Goal: Task Accomplishment & Management: Complete application form

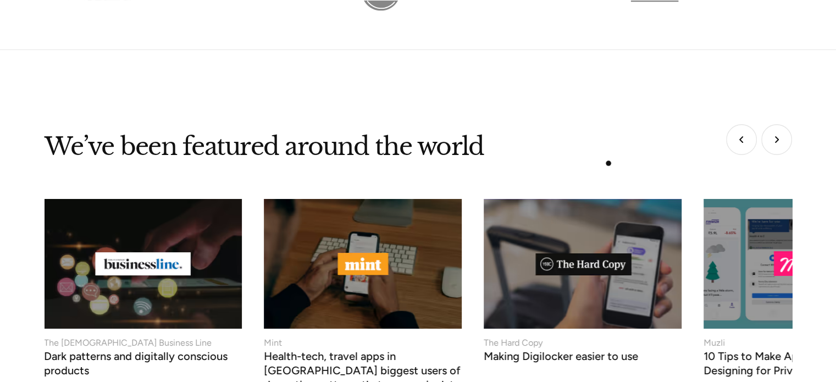
scroll to position [4335, 0]
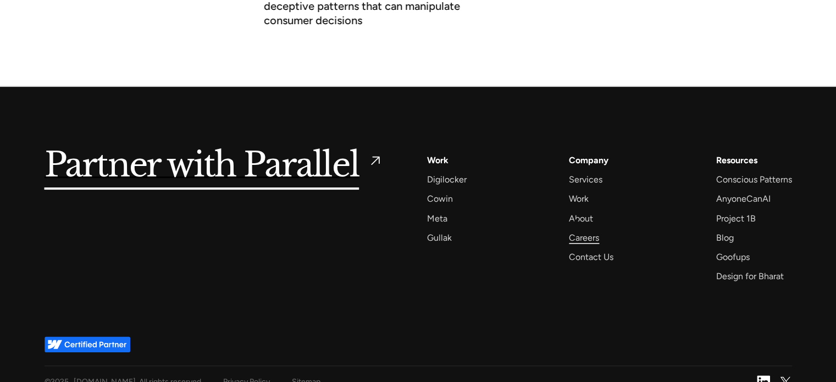
click at [576, 230] on div "Careers" at bounding box center [584, 237] width 30 height 15
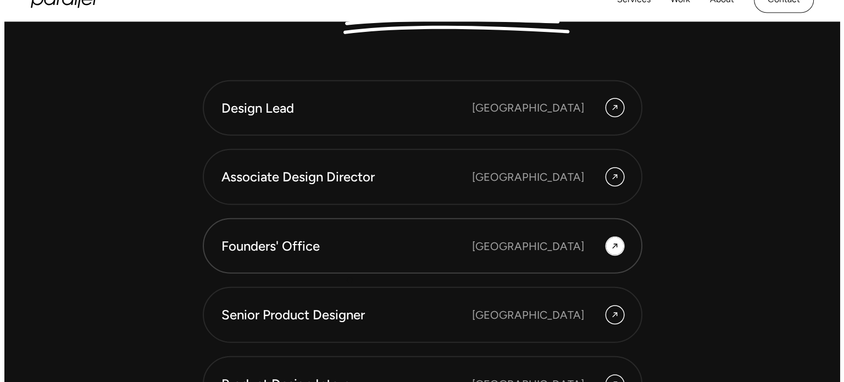
scroll to position [3018, 0]
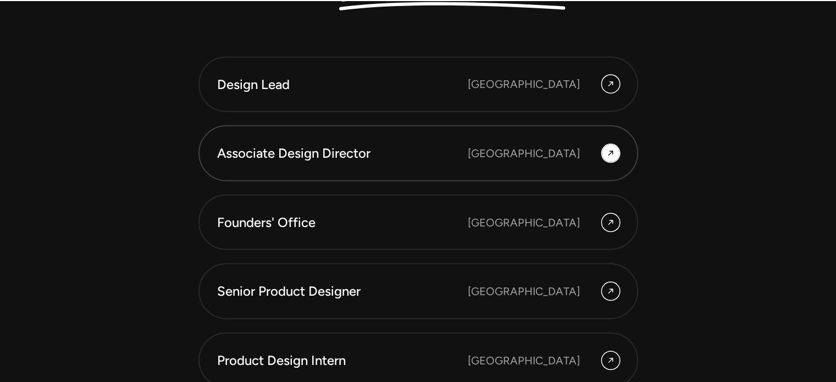
click at [401, 154] on div "Associate Design Director" at bounding box center [342, 153] width 251 height 19
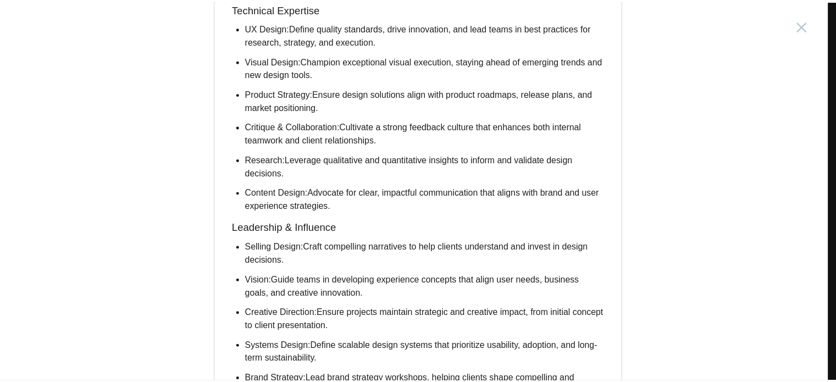
scroll to position [1024, 0]
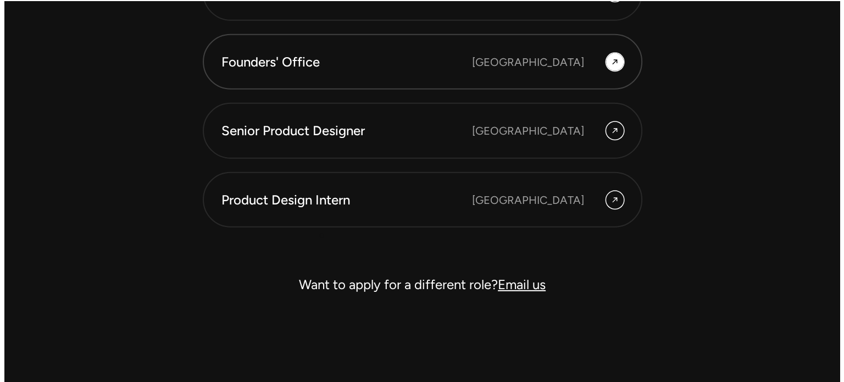
scroll to position [3178, 0]
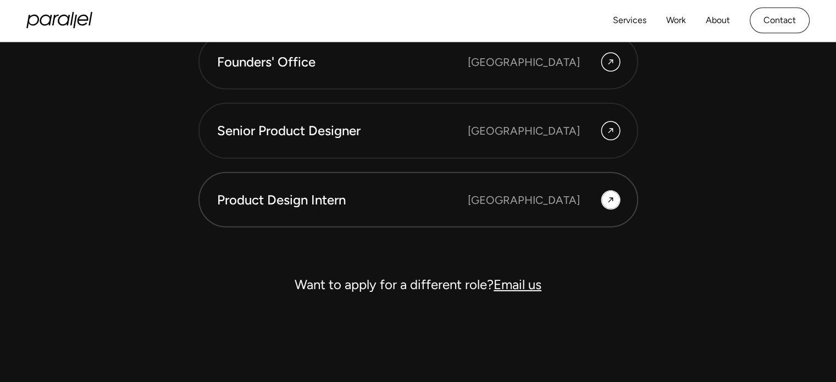
click at [318, 214] on link "Product Design Intern Bangalore" at bounding box center [418, 200] width 440 height 56
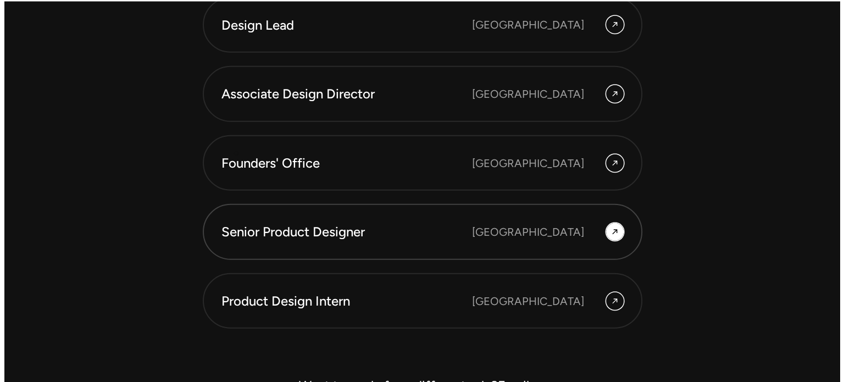
scroll to position [3163, 0]
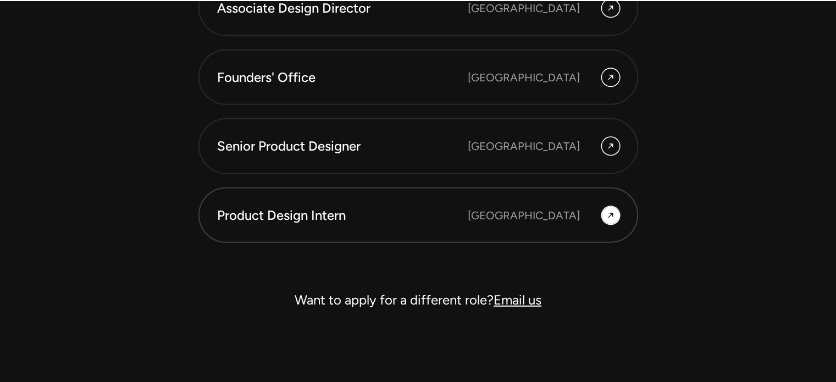
click at [280, 206] on div "Product Design Intern" at bounding box center [342, 215] width 251 height 19
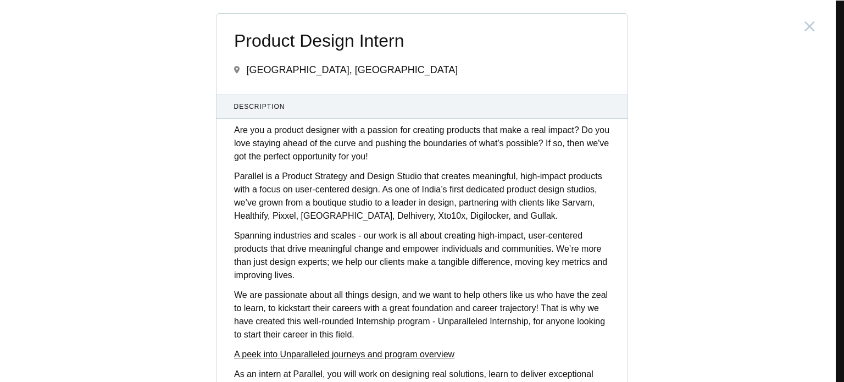
scroll to position [450, 0]
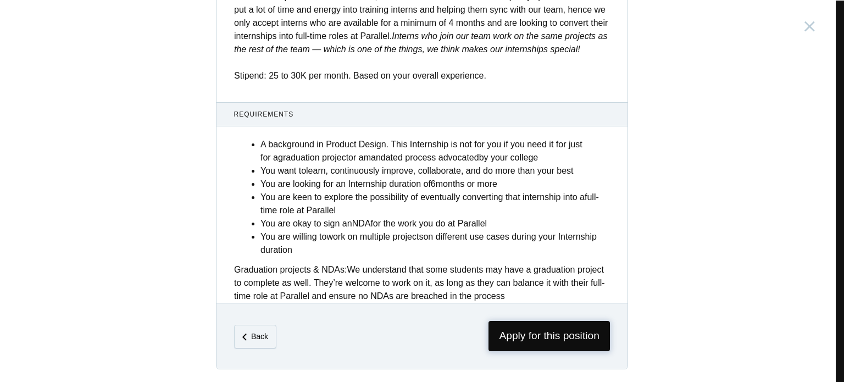
click at [528, 334] on span "Apply for this position" at bounding box center [549, 336] width 121 height 30
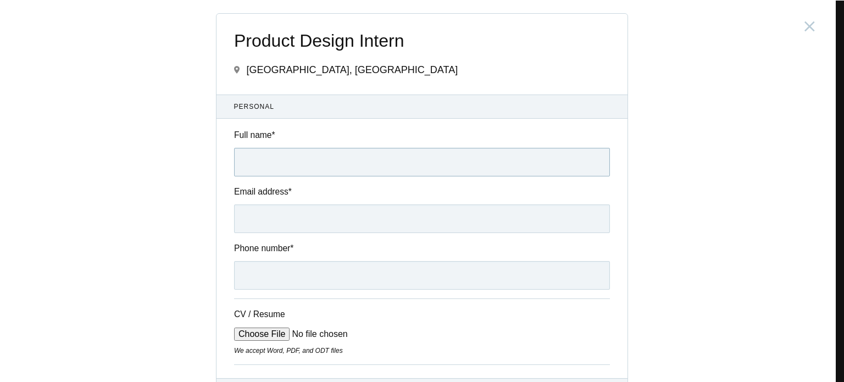
click at [288, 160] on input "Full name *" at bounding box center [422, 162] width 376 height 29
type input "Aswinth. M"
click at [315, 224] on input "Email address *" at bounding box center [422, 218] width 376 height 29
type input "aswinmurthy19@gmail.com"
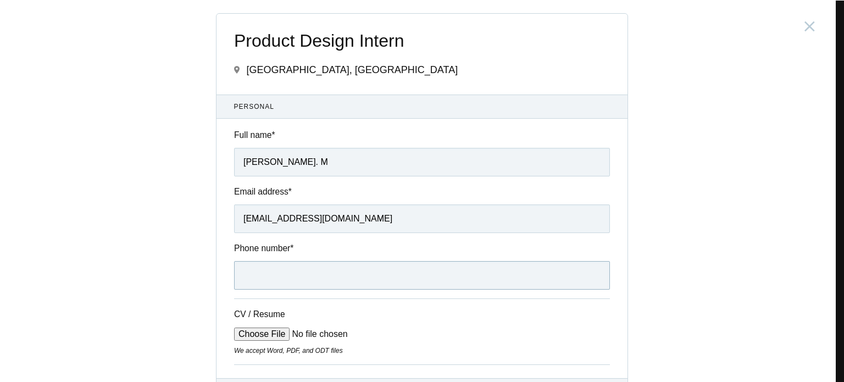
click at [317, 274] on input "Phone number *" at bounding box center [422, 275] width 376 height 29
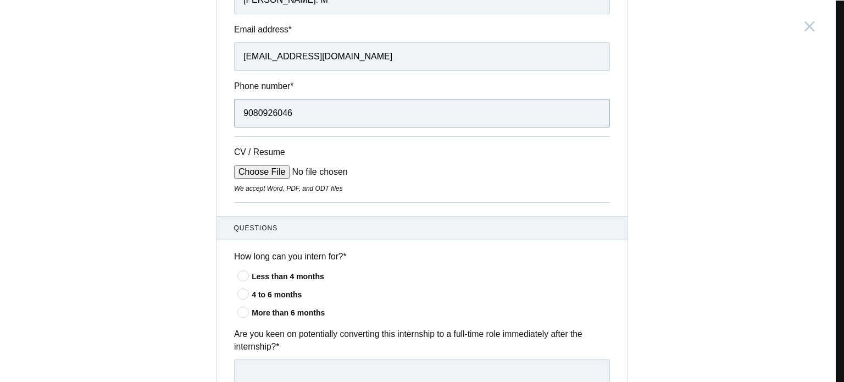
scroll to position [165, 0]
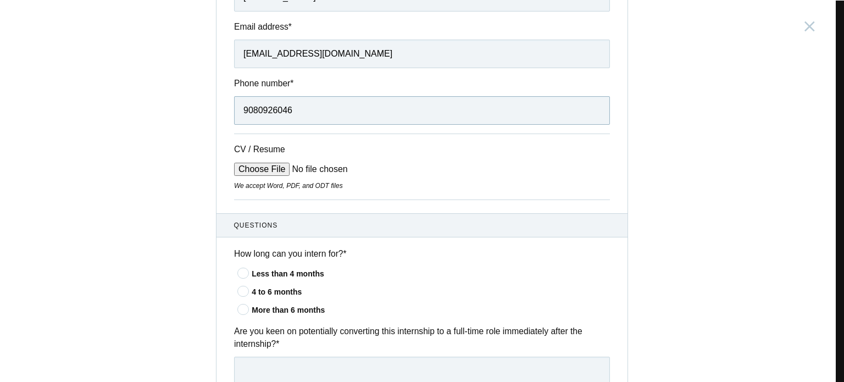
type input "9080926046"
click at [269, 171] on input "CV / Resume" at bounding box center [317, 169] width 166 height 13
type input "C:\fakepath\ASWINTH. M Resume 2025.pdf"
click at [240, 274] on icon at bounding box center [244, 272] width 20 height 7
click at [0, 0] on input"] "Less than 4 months" at bounding box center [0, 0] width 0 height 0
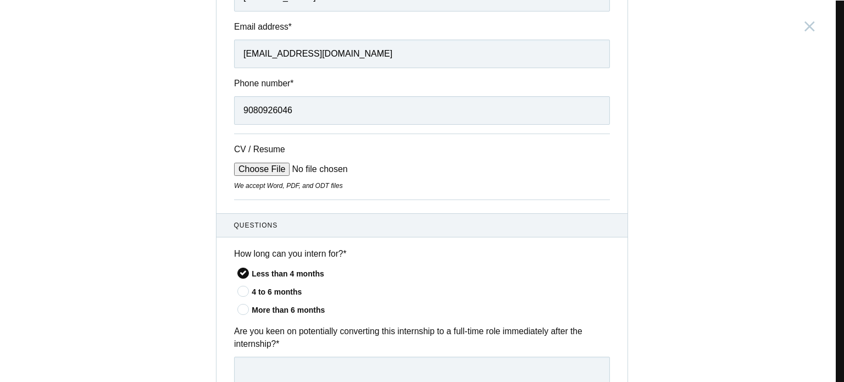
scroll to position [330, 0]
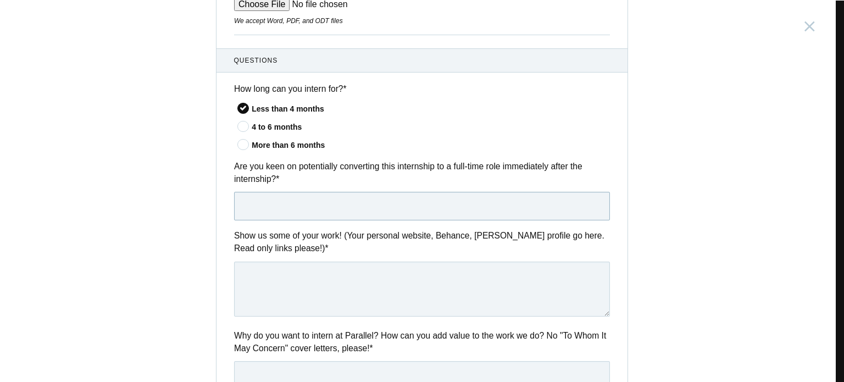
click at [319, 213] on input "text" at bounding box center [422, 206] width 376 height 29
type input "Yes, I can"
click at [288, 276] on textarea at bounding box center [422, 289] width 376 height 55
drag, startPoint x: 237, startPoint y: 268, endPoint x: 221, endPoint y: 260, distance: 17.7
click at [221, 260] on div "Show us some of your work! (Your personal website, Behance, Dribbble profile go…" at bounding box center [422, 274] width 411 height 91
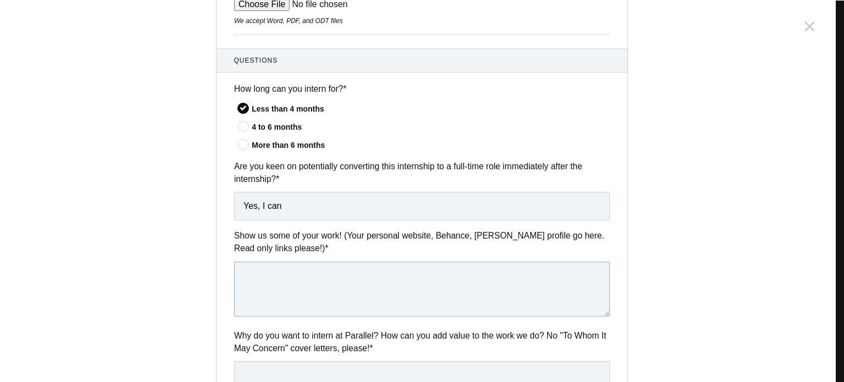
paste textarea "https://www.behance.net/aswinthmurthy"
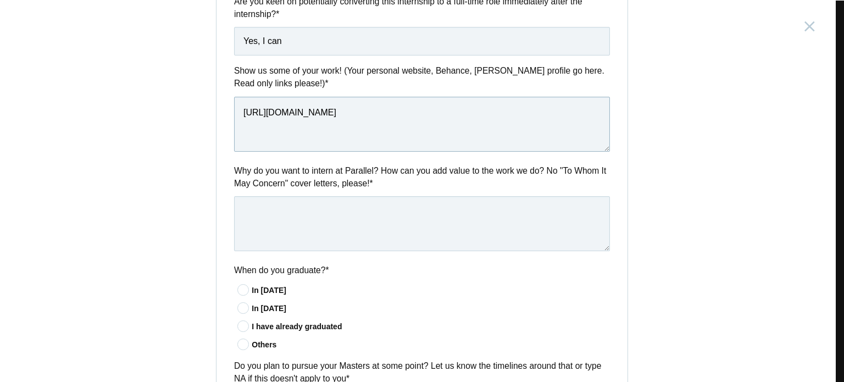
type textarea "https://www.behance.net/aswinthmurthy"
click at [339, 226] on textarea at bounding box center [422, 223] width 376 height 55
paste textarea "What excites me most about being at Design Studio is the opportunity to be part…"
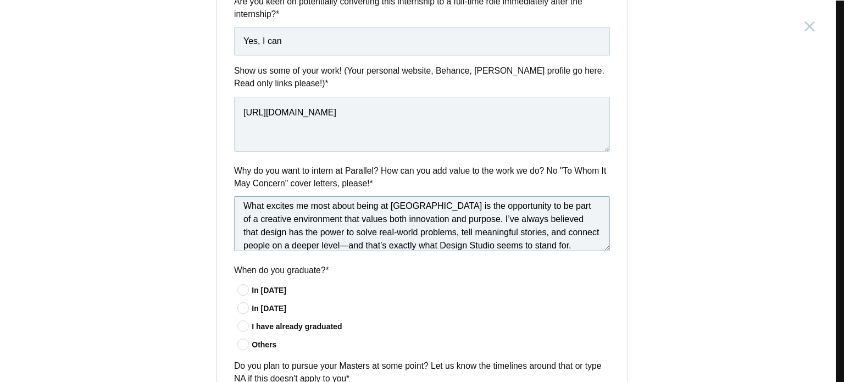
scroll to position [0, 0]
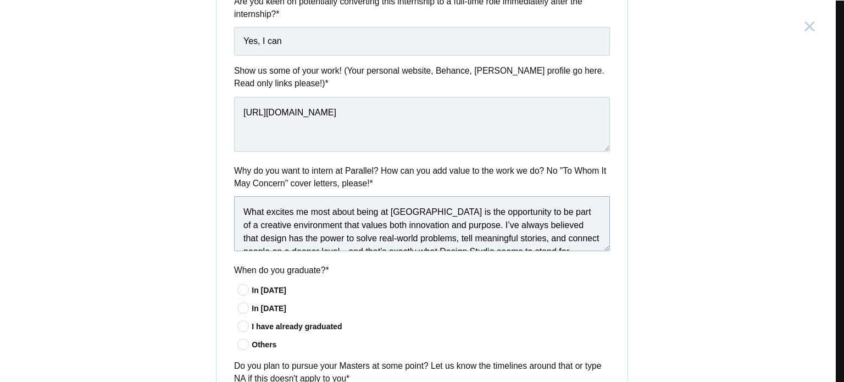
drag, startPoint x: 440, startPoint y: 210, endPoint x: 390, endPoint y: 208, distance: 49.5
click at [390, 208] on textarea "What excites me most about being at Design Studio is the opportunity to be part…" at bounding box center [422, 223] width 376 height 55
type textarea "What excites me most about being at Parellel UX Studio is the opportunity to be…"
click at [240, 327] on icon at bounding box center [244, 326] width 20 height 7
click at [0, 0] on input"] "I have already graduated" at bounding box center [0, 0] width 0 height 0
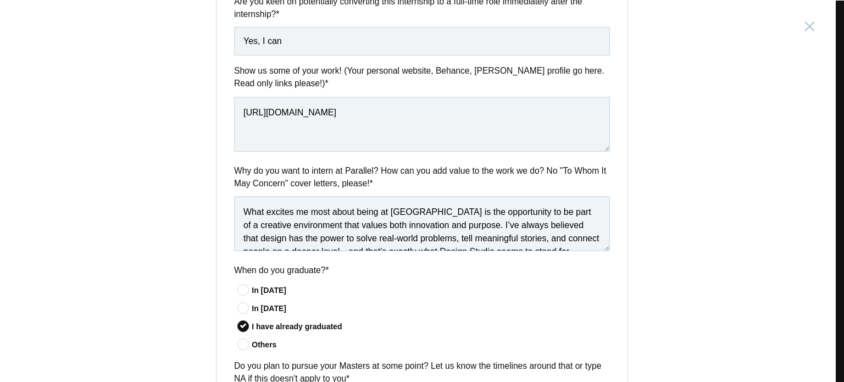
scroll to position [659, 0]
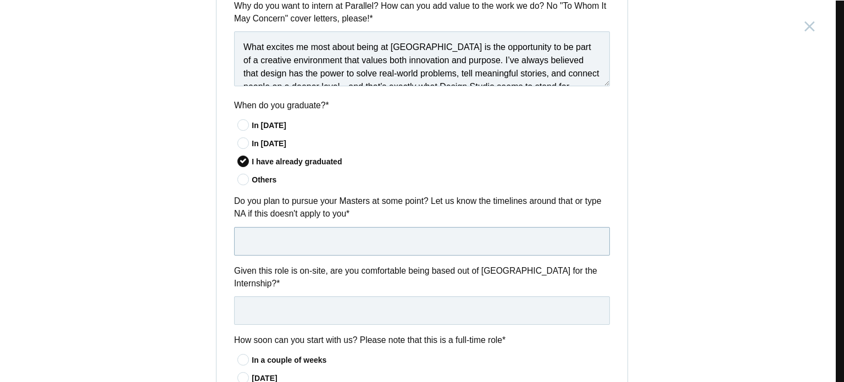
click at [331, 237] on input "text" at bounding box center [422, 241] width 376 height 29
type input "Nope"
click at [312, 296] on input "text" at bounding box center [422, 310] width 376 height 29
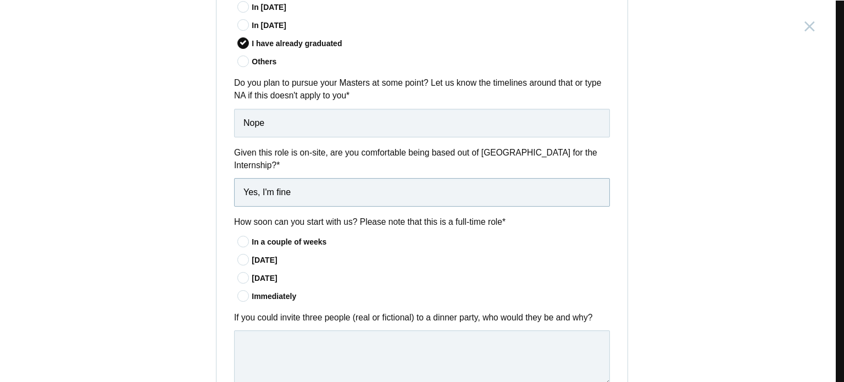
scroll to position [787, 0]
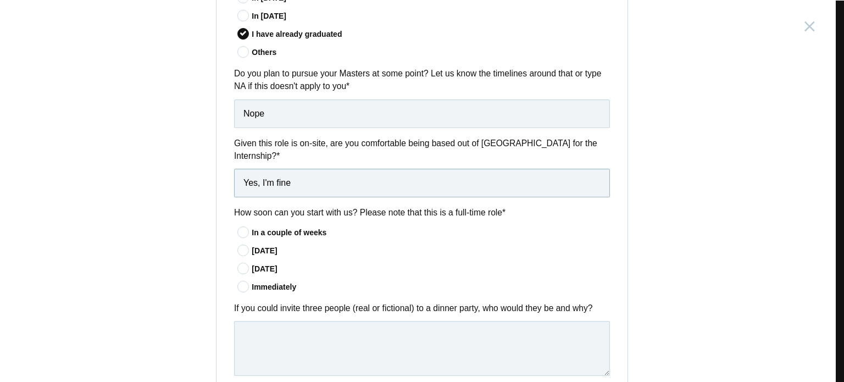
type input "Yes, I'm fine"
click at [239, 247] on icon at bounding box center [244, 250] width 20 height 7
click at [0, 0] on input"] "In 30 days" at bounding box center [0, 0] width 0 height 0
click at [237, 229] on icon at bounding box center [244, 232] width 20 height 7
click at [0, 0] on input"] "In a couple of weeks" at bounding box center [0, 0] width 0 height 0
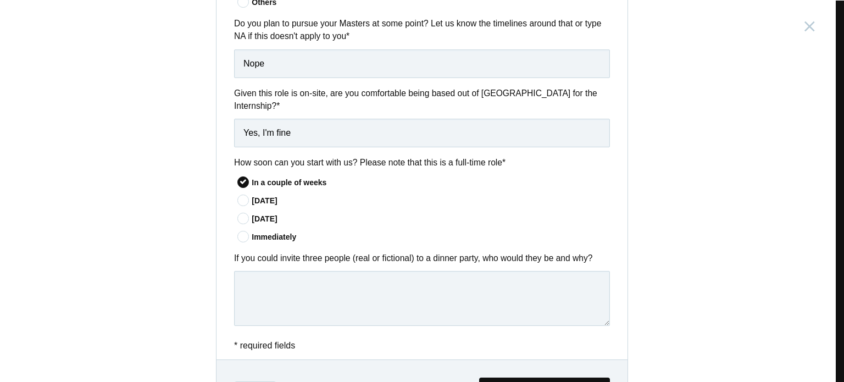
scroll to position [837, 0]
click at [312, 270] on textarea at bounding box center [422, 297] width 376 height 55
click at [386, 270] on textarea "Parallel Studio Buddy, Steve jobs," at bounding box center [422, 297] width 376 height 55
click at [326, 274] on textarea "Parallel Studio Buddy, Steve jobs," at bounding box center [422, 297] width 376 height 55
paste textarea "Dieter Rams is a German industrial designer"
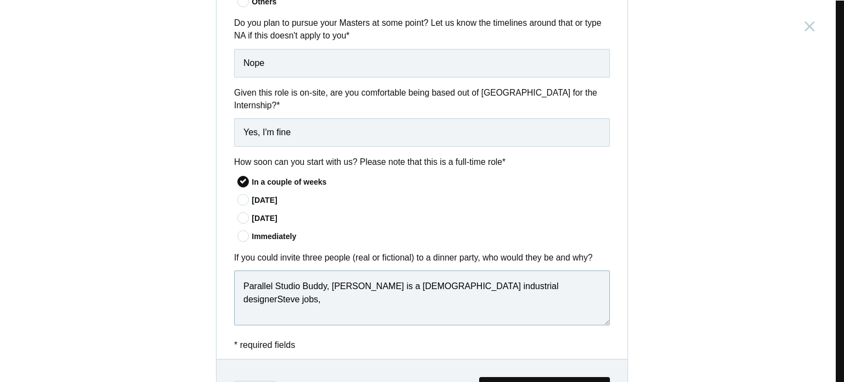
drag, startPoint x: 396, startPoint y: 273, endPoint x: 375, endPoint y: 271, distance: 20.4
click at [375, 271] on textarea "Parallel Studio Buddy, Dieter Rams is a German industrial designerSteve jobs," at bounding box center [422, 297] width 376 height 55
click at [485, 273] on textarea "Parallel Studio Buddy, Dieter Rams (German industrial designerSteve jobs," at bounding box center [422, 297] width 376 height 55
click at [547, 273] on textarea "Parallel Studio Buddy, Dieter Rams (German industrial designer), Steve jobs," at bounding box center [422, 297] width 376 height 55
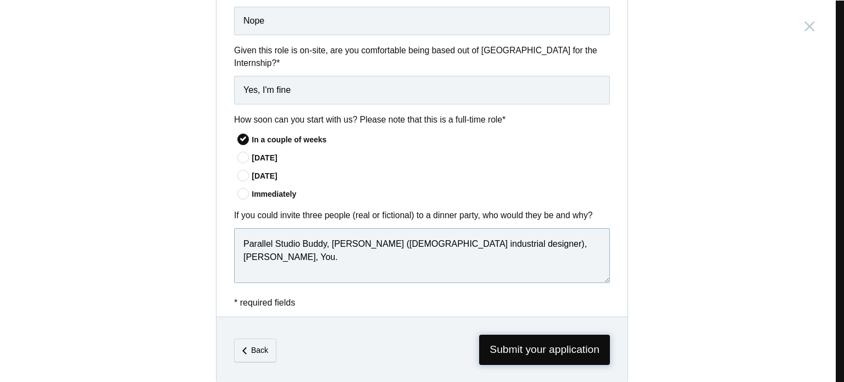
type textarea "Parallel Studio Buddy, Dieter Rams (German industrial designer), Steve jobs, Yo…"
click at [525, 340] on span "Submit your application" at bounding box center [544, 350] width 131 height 30
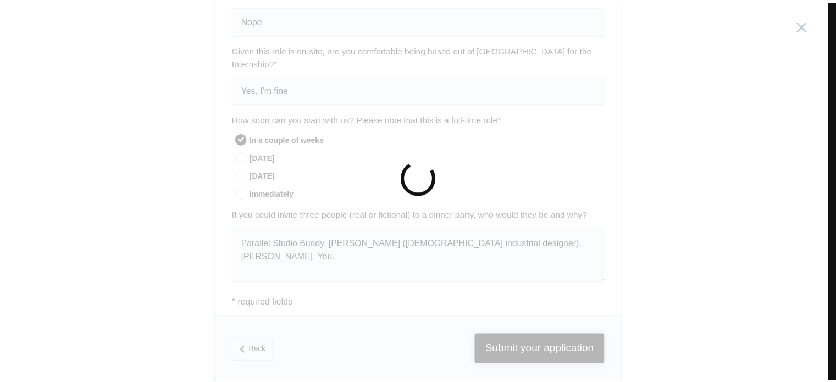
scroll to position [0, 0]
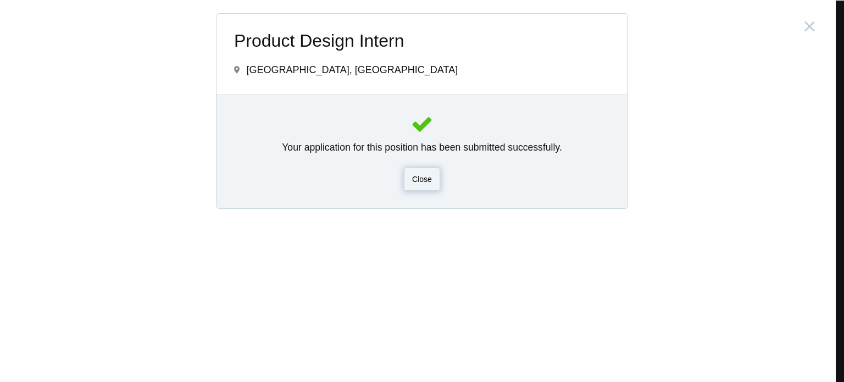
click at [424, 182] on span "Close" at bounding box center [422, 179] width 20 height 9
